Goal: Task Accomplishment & Management: Complete application form

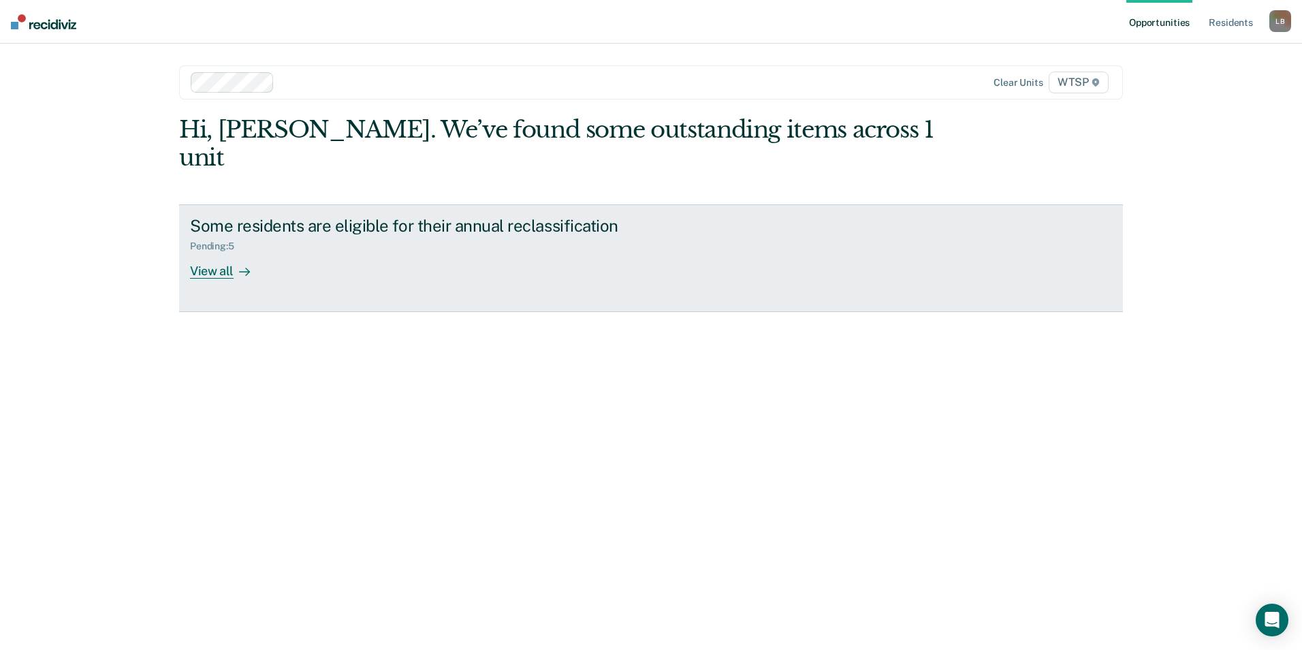
click at [214, 252] on div "View all" at bounding box center [228, 265] width 76 height 27
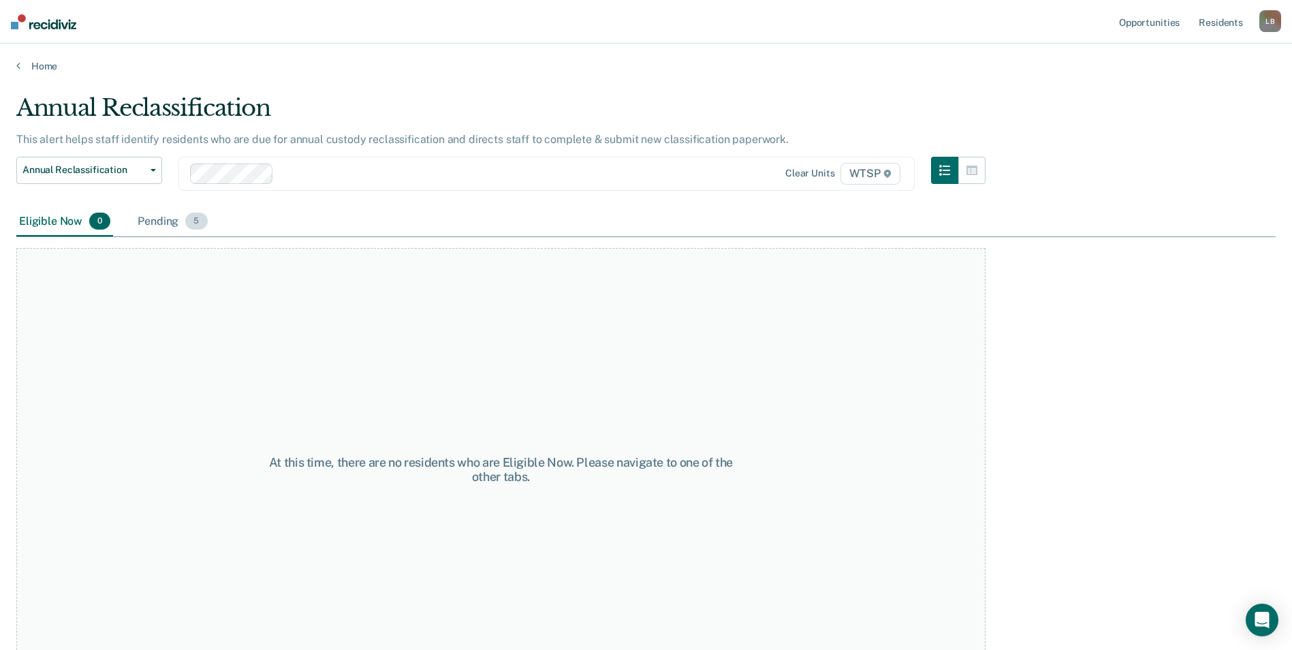
click at [157, 220] on div "Pending 5" at bounding box center [172, 222] width 75 height 30
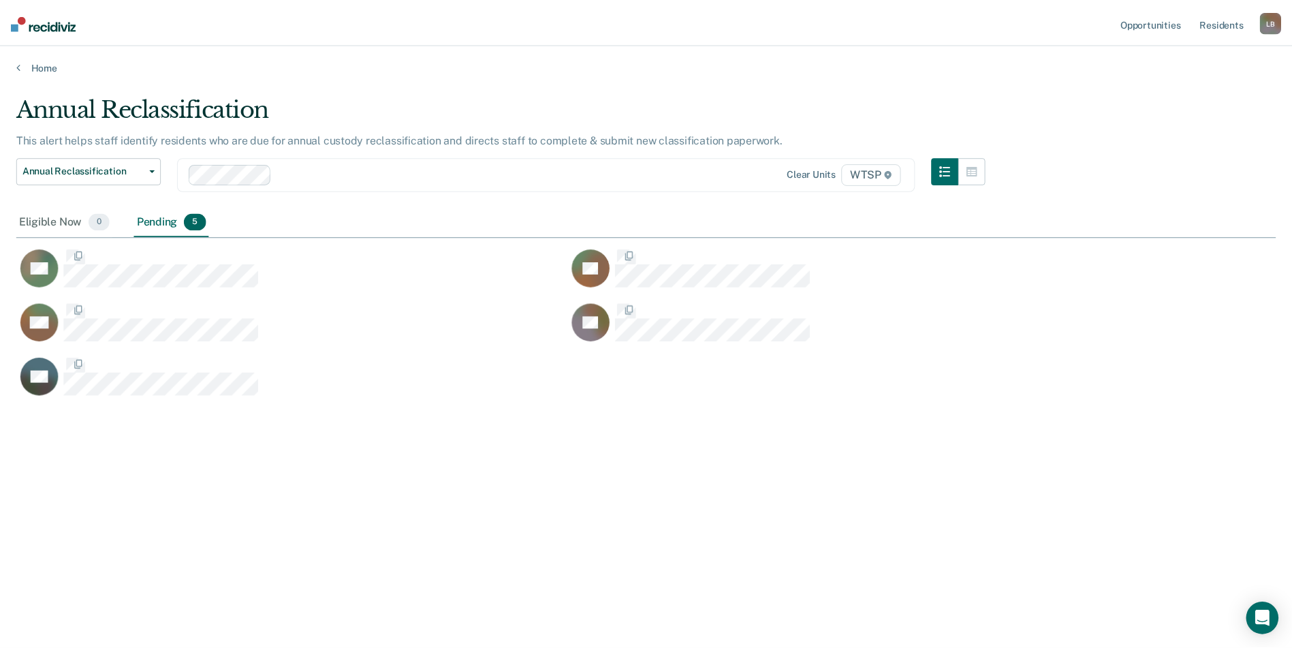
scroll to position [443, 1259]
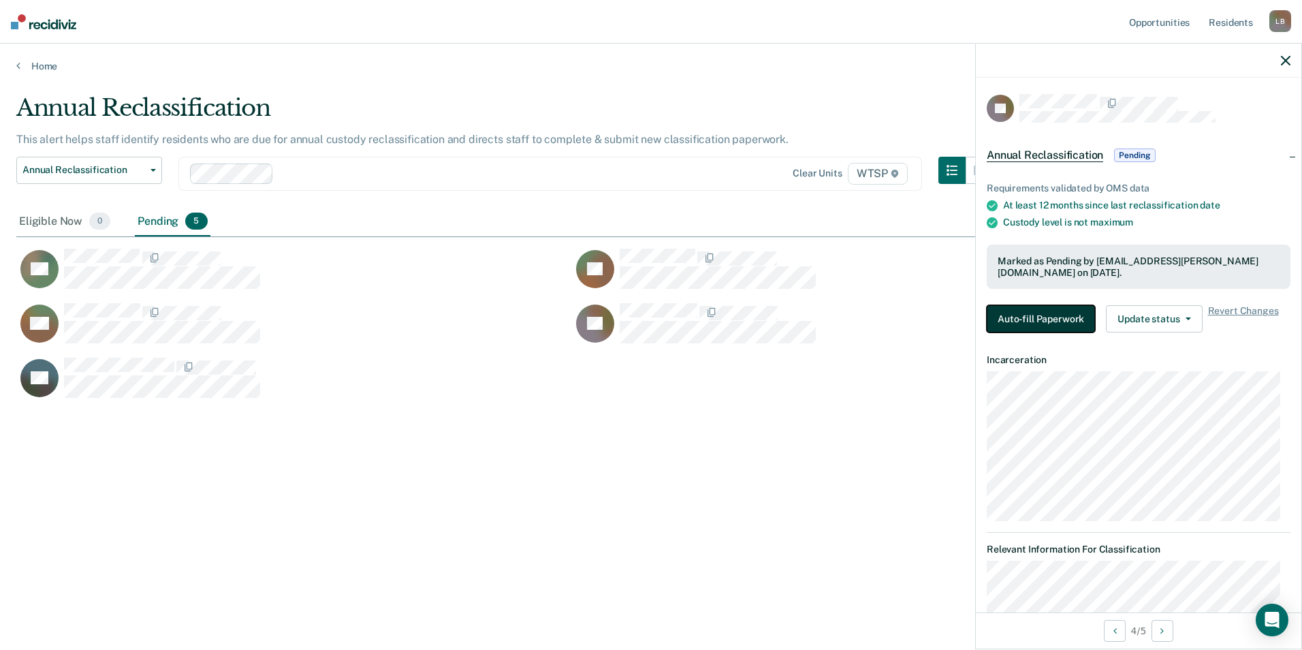
click at [1019, 307] on button "Auto-fill Paperwork" at bounding box center [1041, 318] width 108 height 27
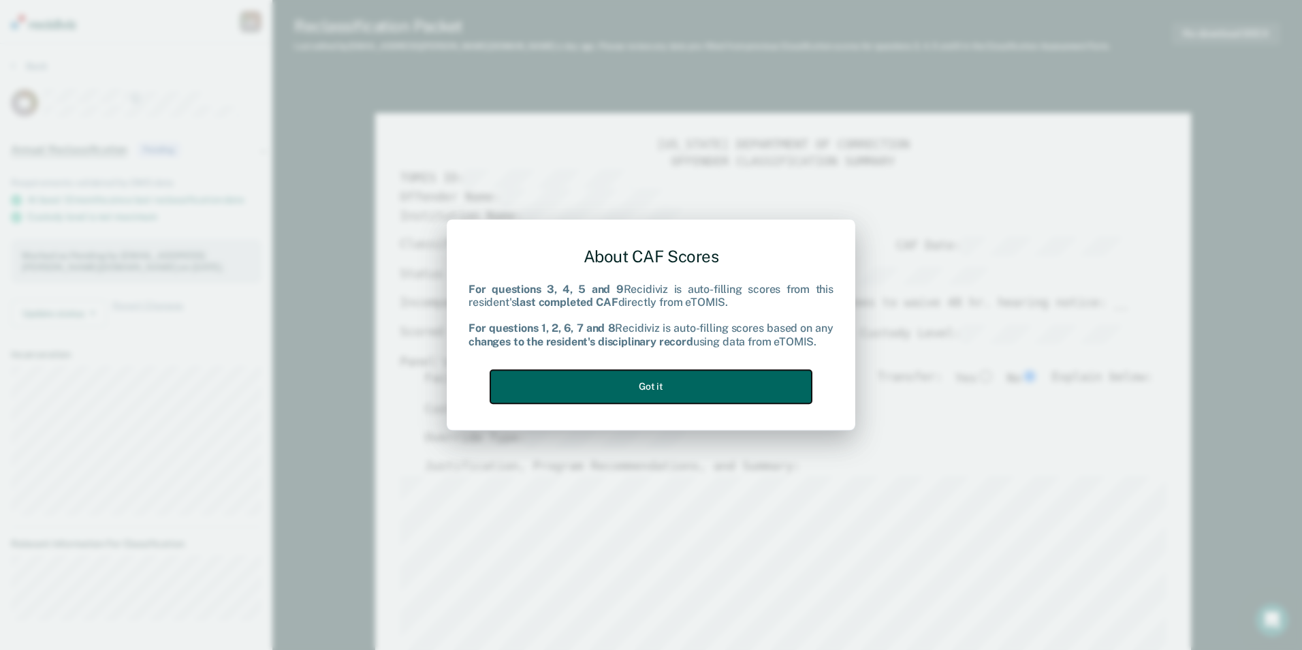
click at [758, 381] on button "Got it" at bounding box center [650, 386] width 321 height 33
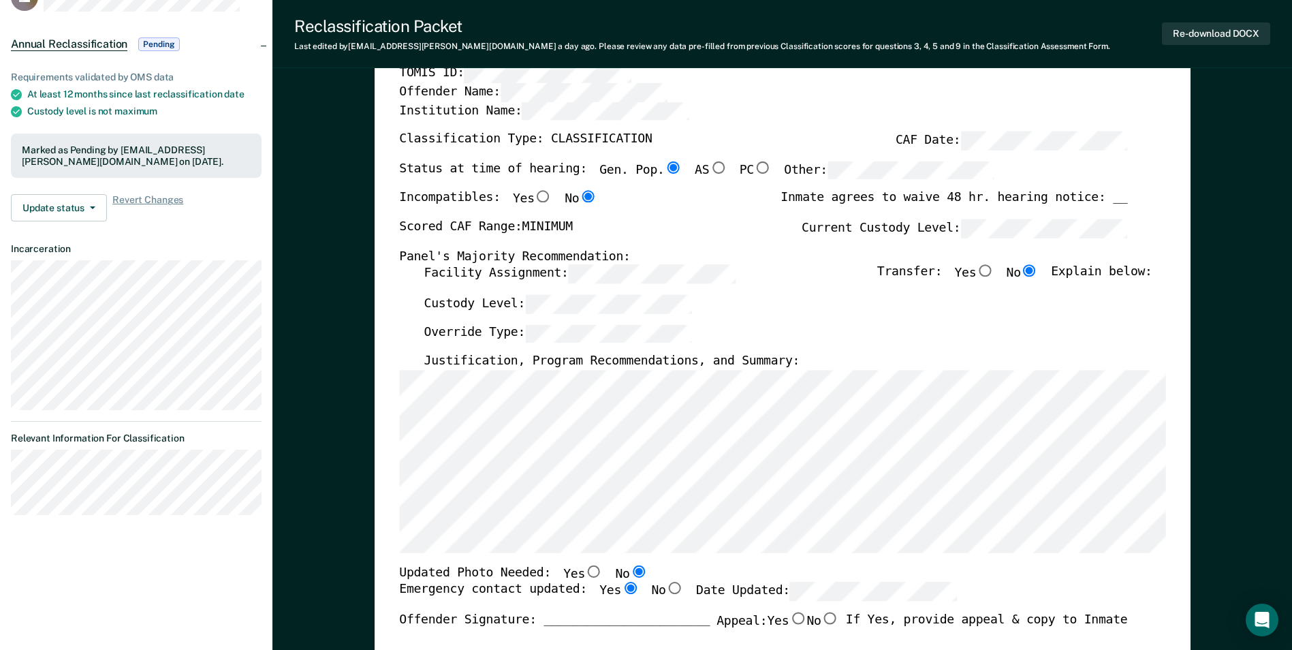
scroll to position [340, 0]
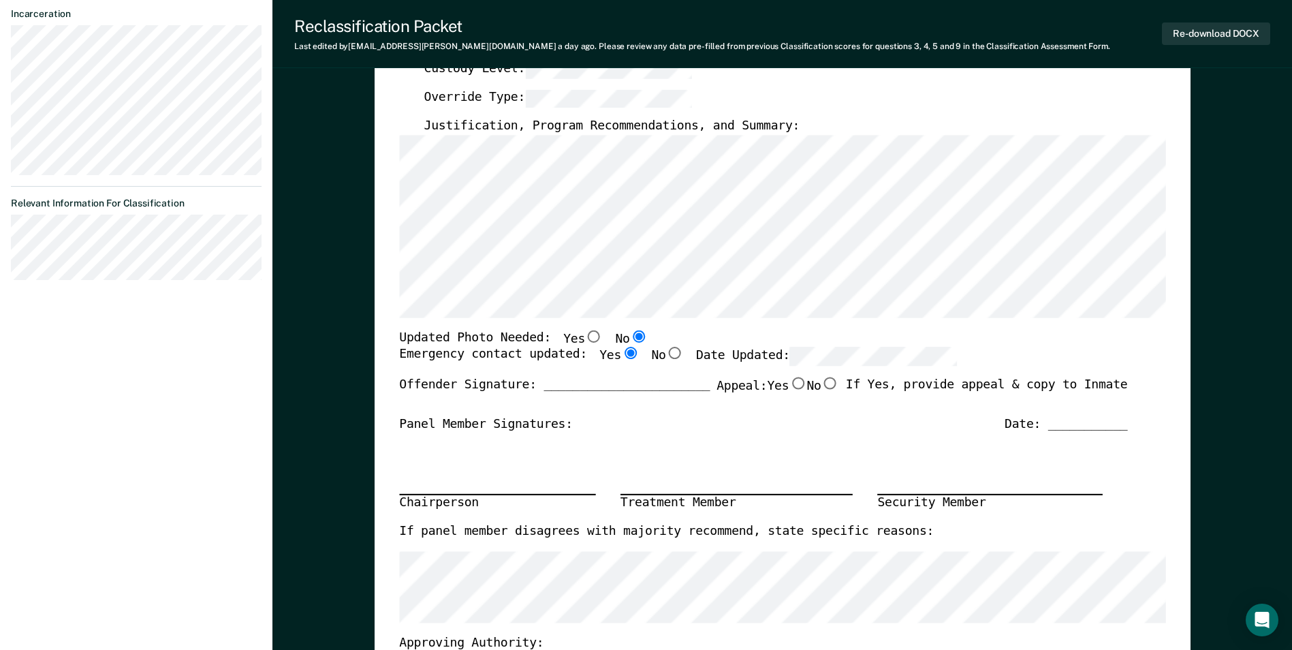
click at [585, 338] on input "Yes" at bounding box center [594, 336] width 18 height 12
type textarea "x"
radio input "true"
radio input "false"
click at [1191, 35] on button "Re-download DOCX" at bounding box center [1216, 33] width 108 height 22
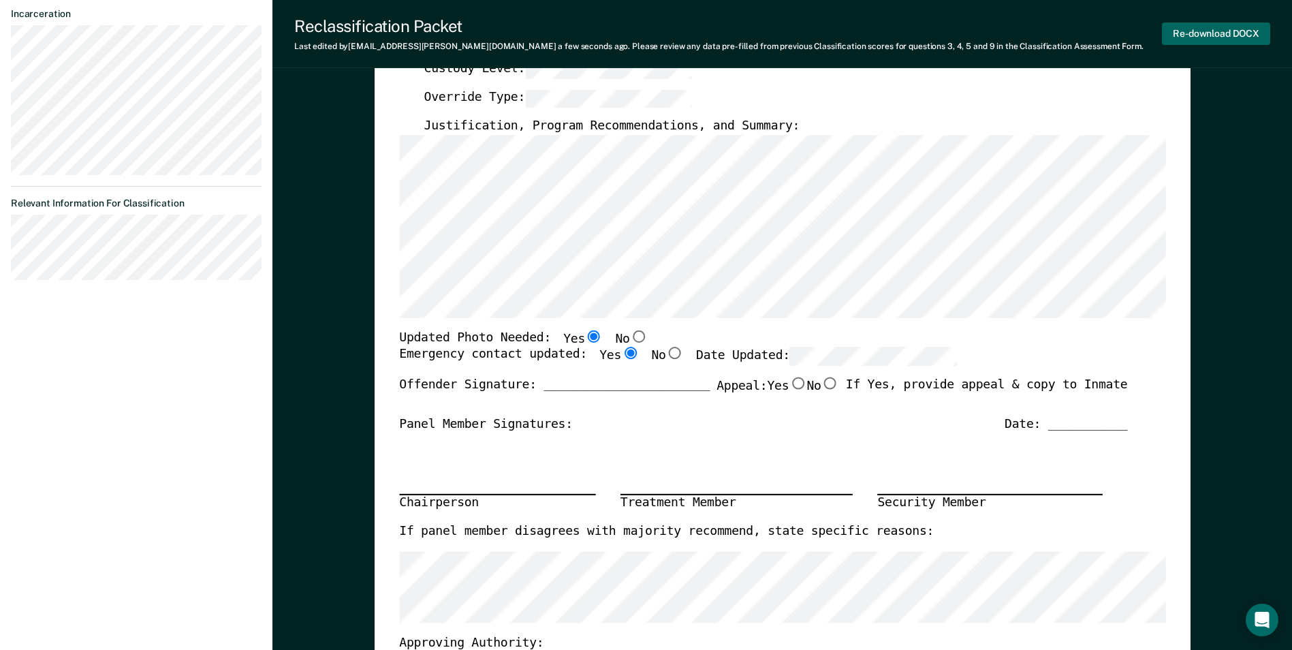
type textarea "x"
